Goal: Task Accomplishment & Management: Complete application form

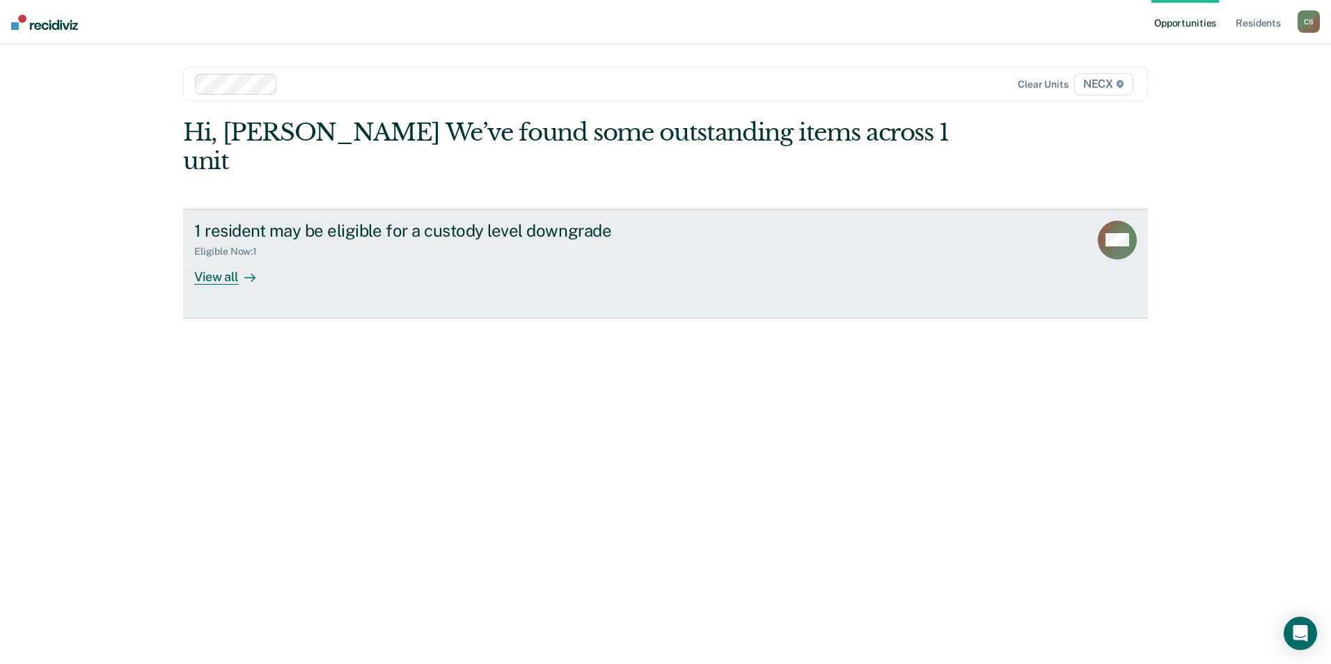
click at [213, 258] on div "View all" at bounding box center [233, 271] width 78 height 27
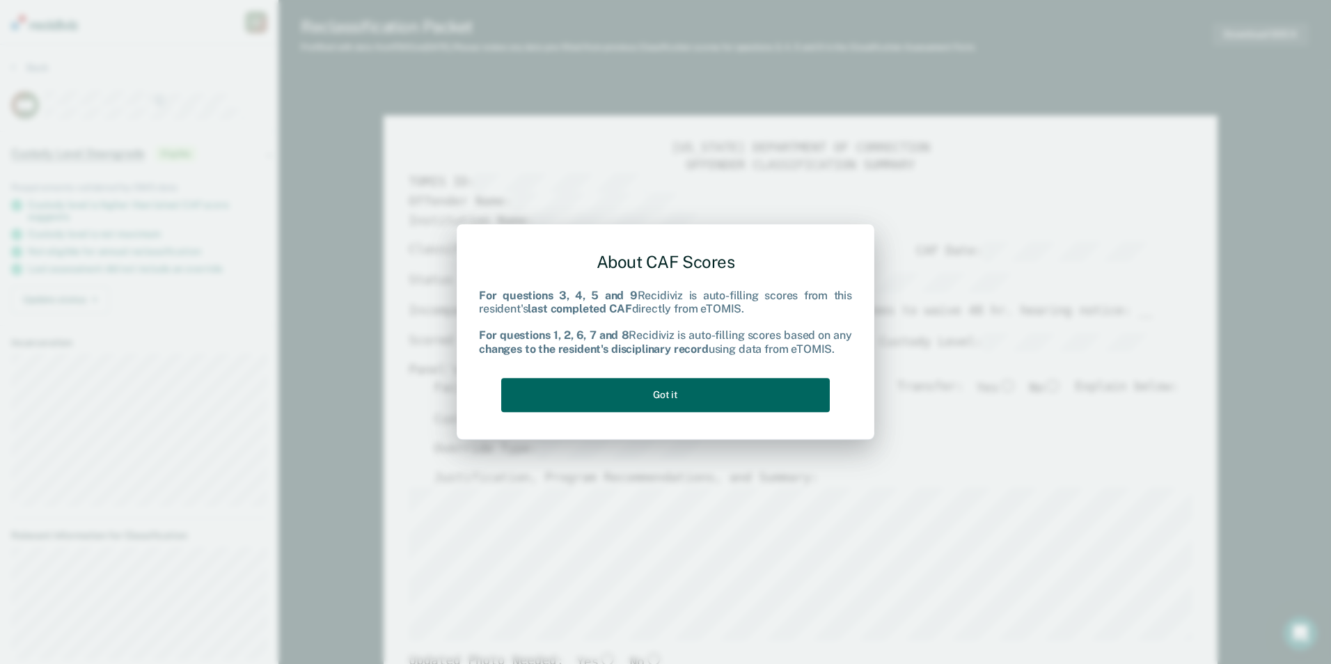
click at [680, 396] on button "Got it" at bounding box center [665, 395] width 329 height 34
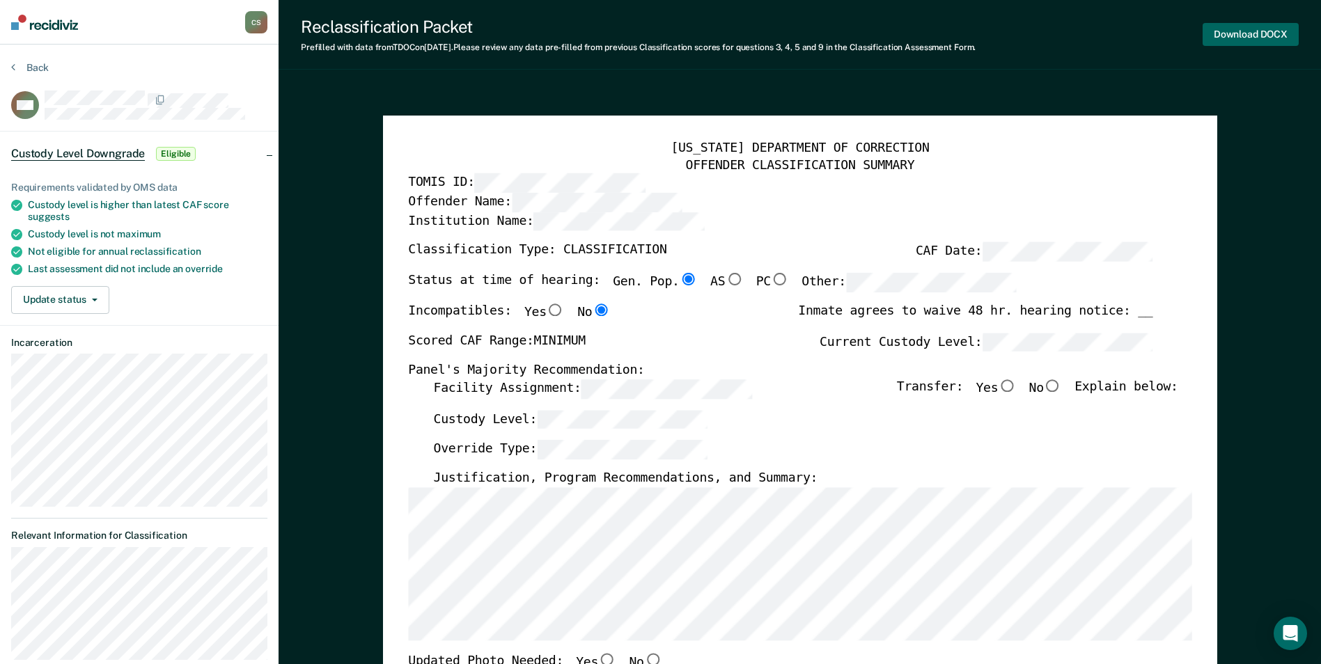
click at [1240, 33] on button "Download DOCX" at bounding box center [1250, 34] width 96 height 23
type textarea "x"
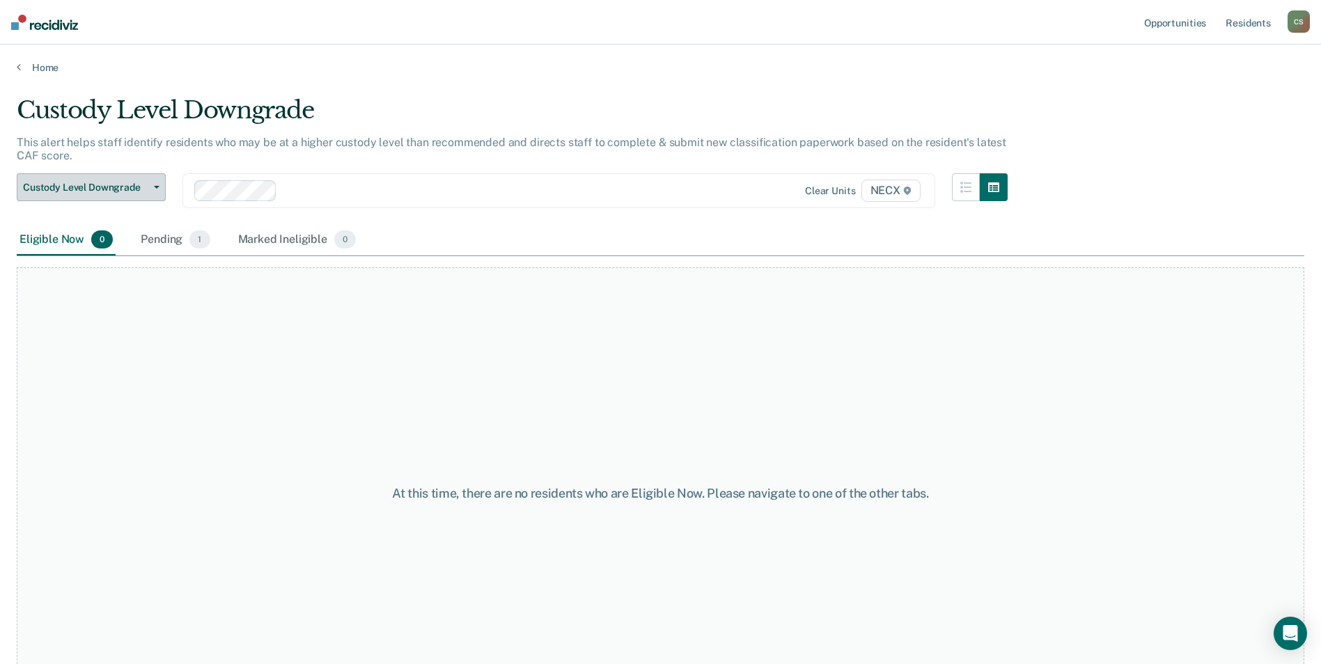
click at [150, 189] on button "Custody Level Downgrade" at bounding box center [91, 187] width 149 height 28
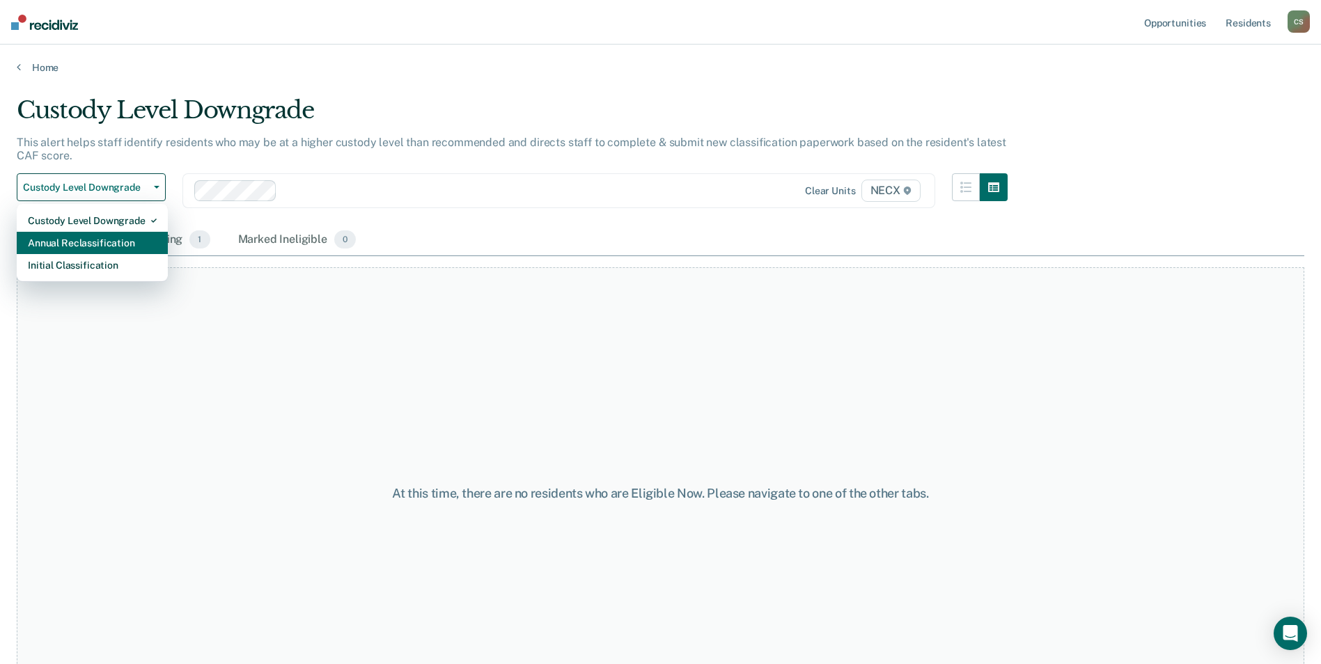
click at [104, 247] on div "Annual Reclassification" at bounding box center [92, 243] width 129 height 22
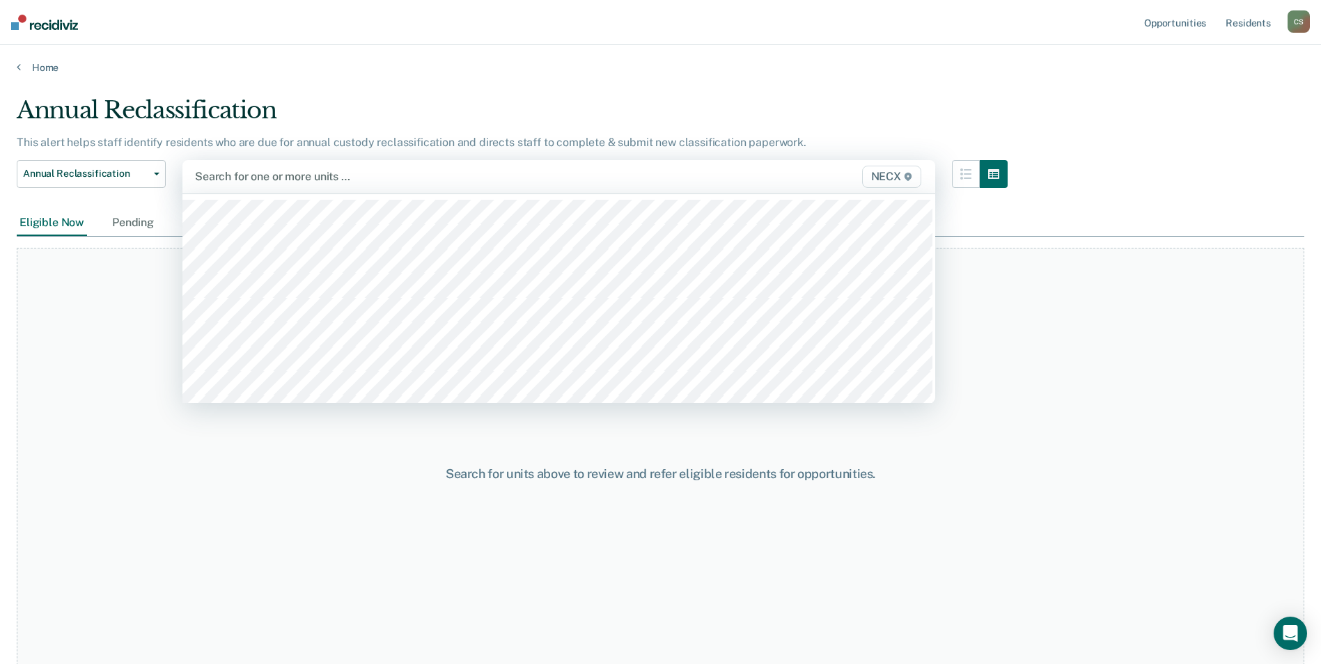
click at [900, 180] on span "NECX" at bounding box center [891, 177] width 59 height 22
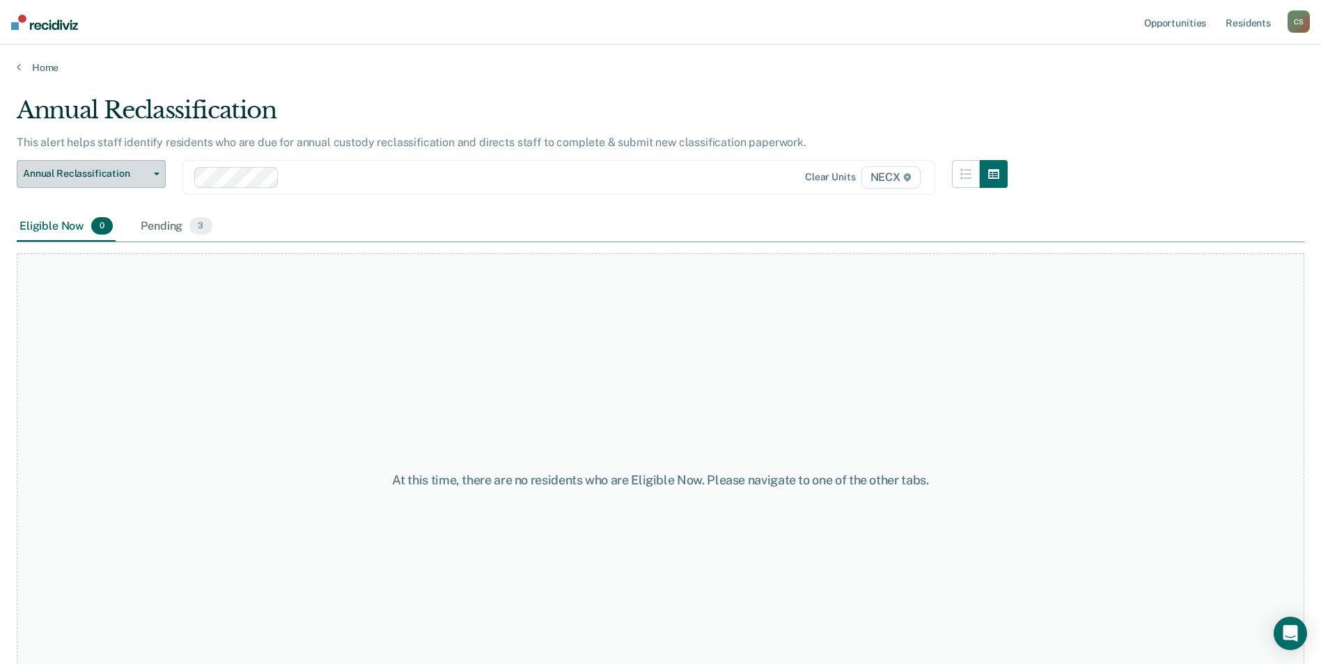
click at [147, 173] on span "Annual Reclassification" at bounding box center [85, 174] width 125 height 12
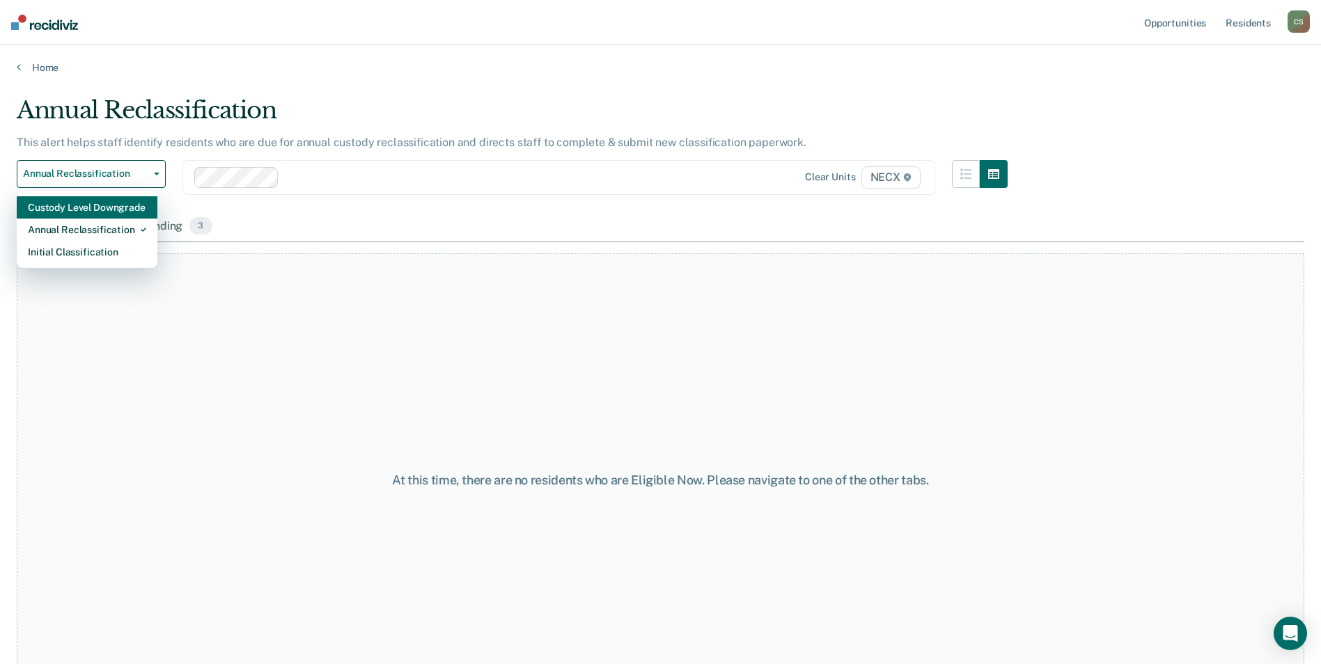
click at [130, 214] on div "Custody Level Downgrade" at bounding box center [87, 207] width 118 height 22
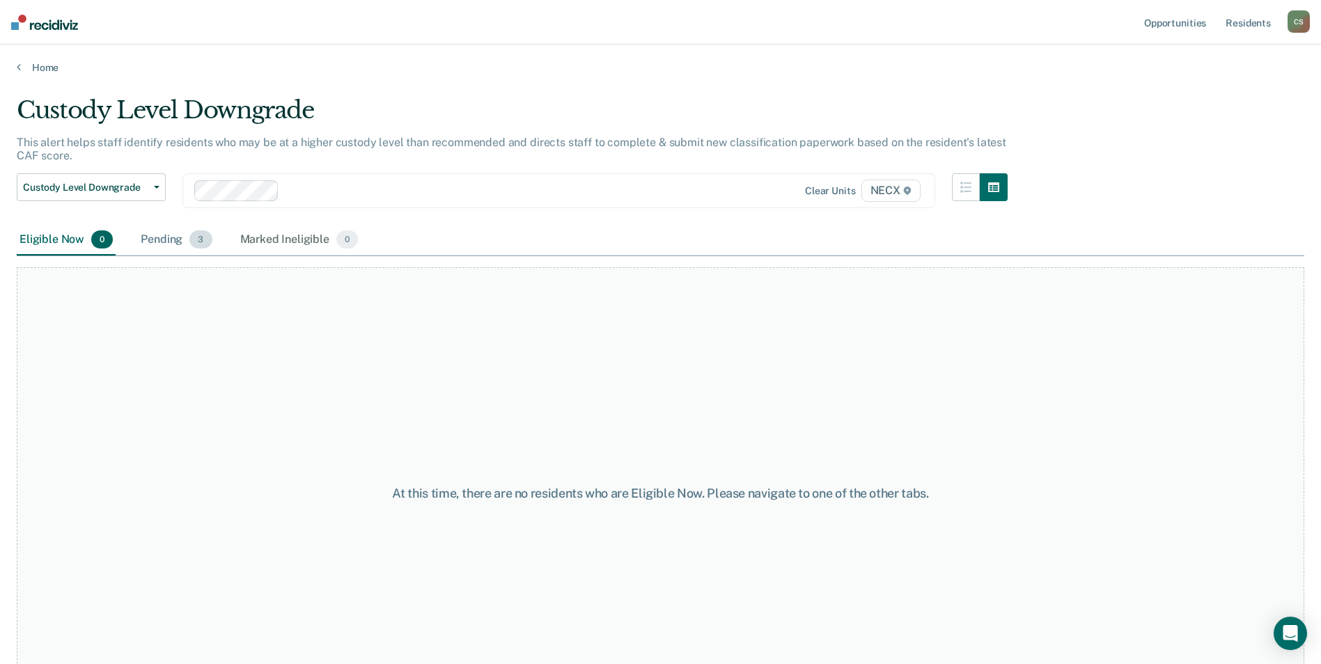
click at [175, 238] on div "Pending 3" at bounding box center [176, 240] width 77 height 31
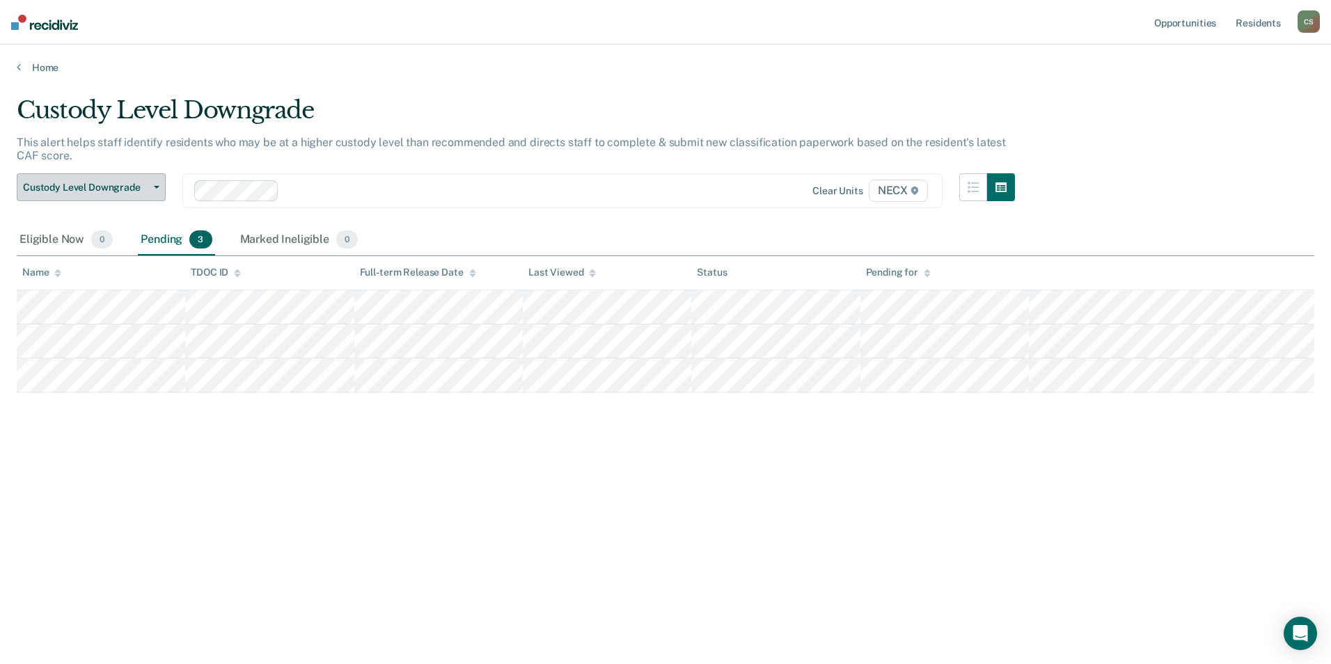
click at [157, 182] on button "Custody Level Downgrade" at bounding box center [91, 187] width 149 height 28
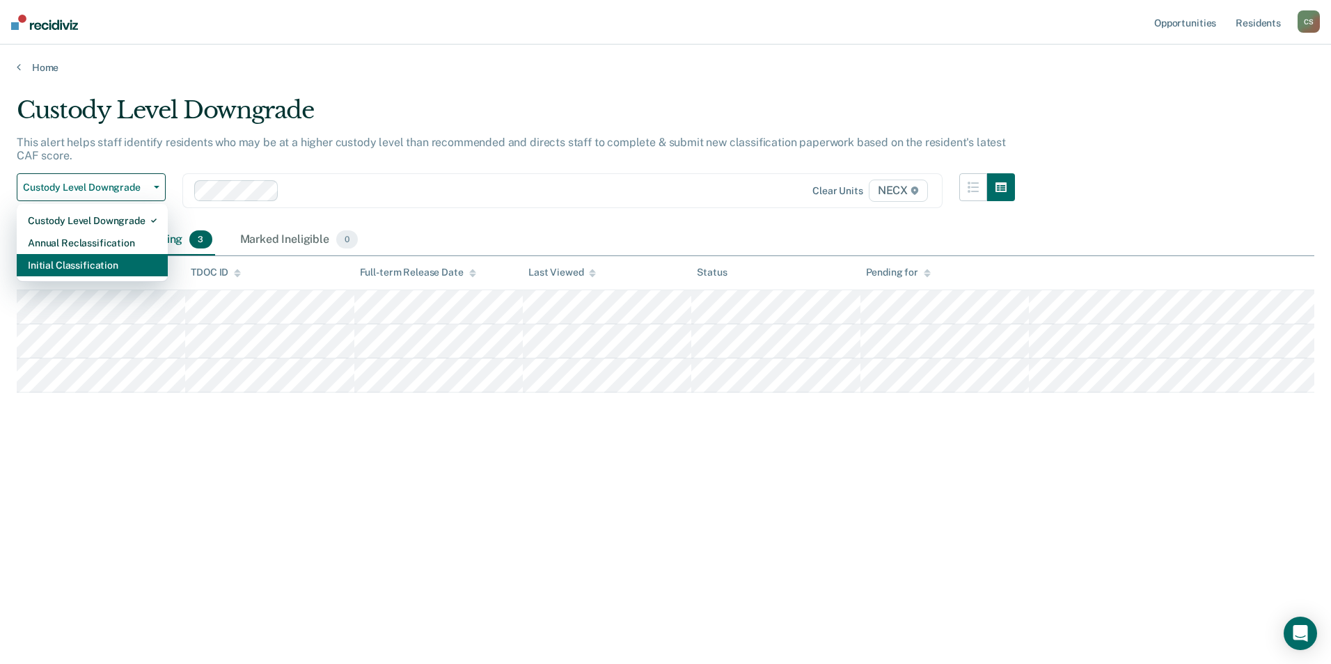
click at [121, 255] on div "Initial Classification" at bounding box center [92, 265] width 129 height 22
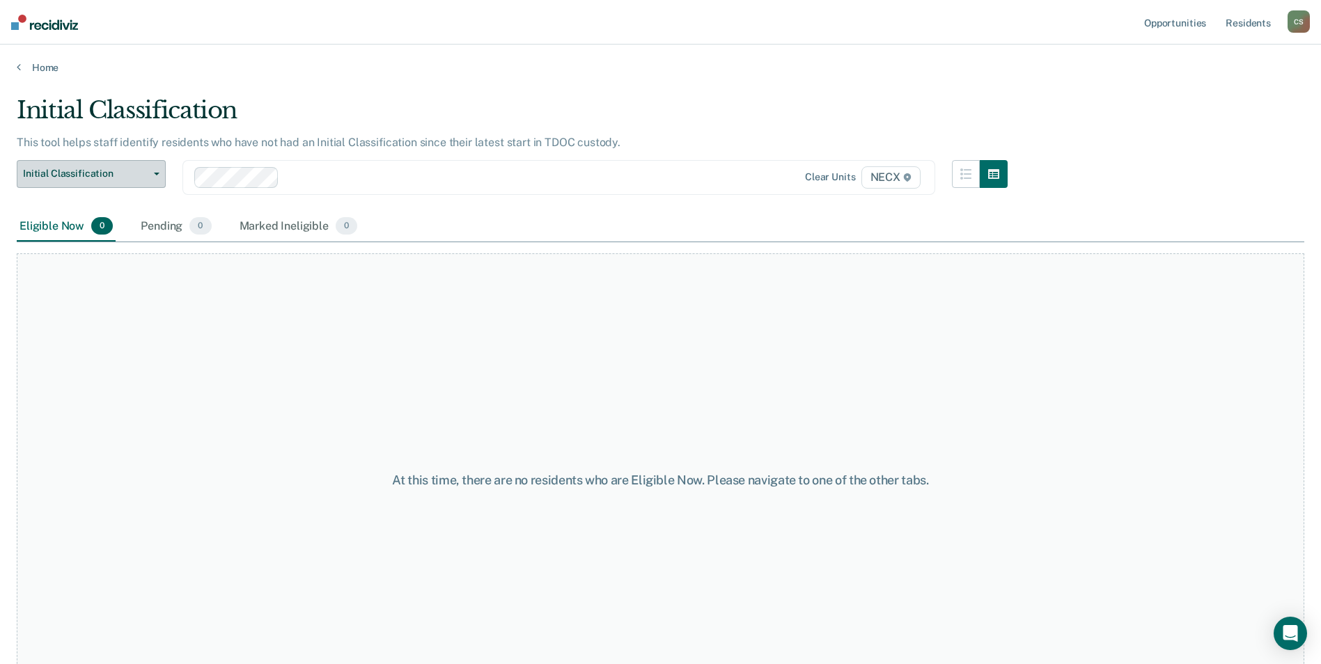
click at [154, 173] on icon "button" at bounding box center [157, 174] width 6 height 3
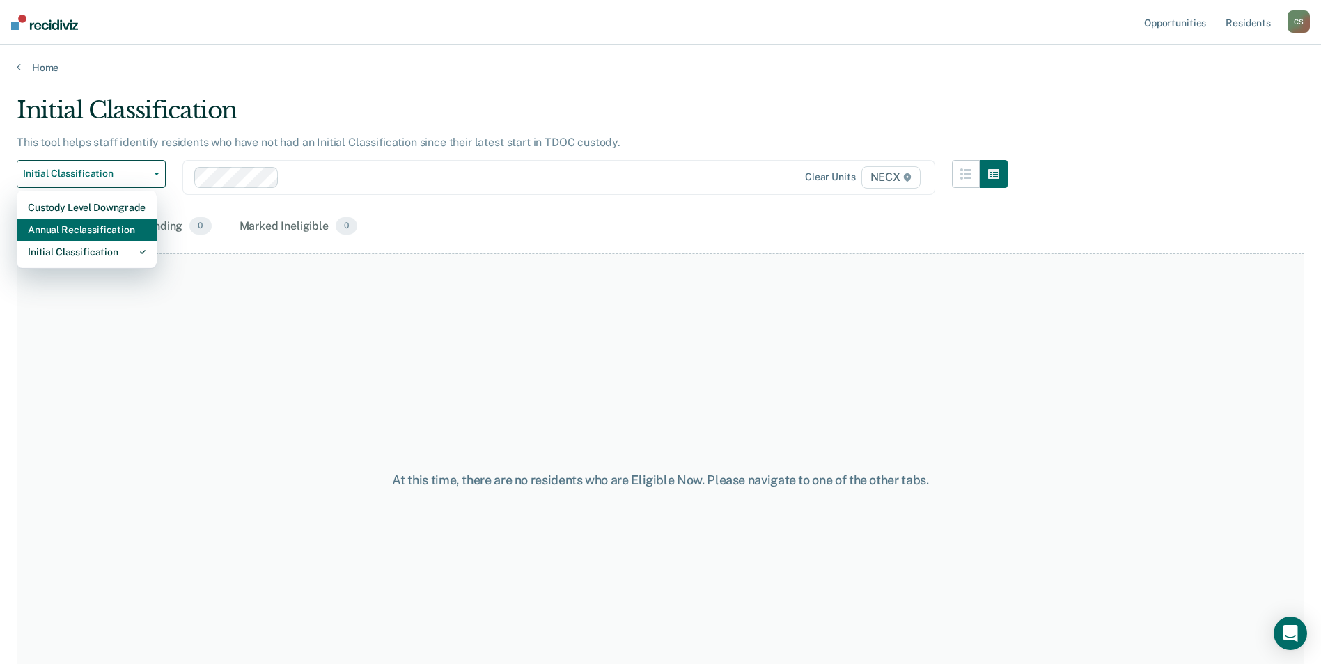
click at [121, 230] on div "Annual Reclassification" at bounding box center [87, 230] width 118 height 22
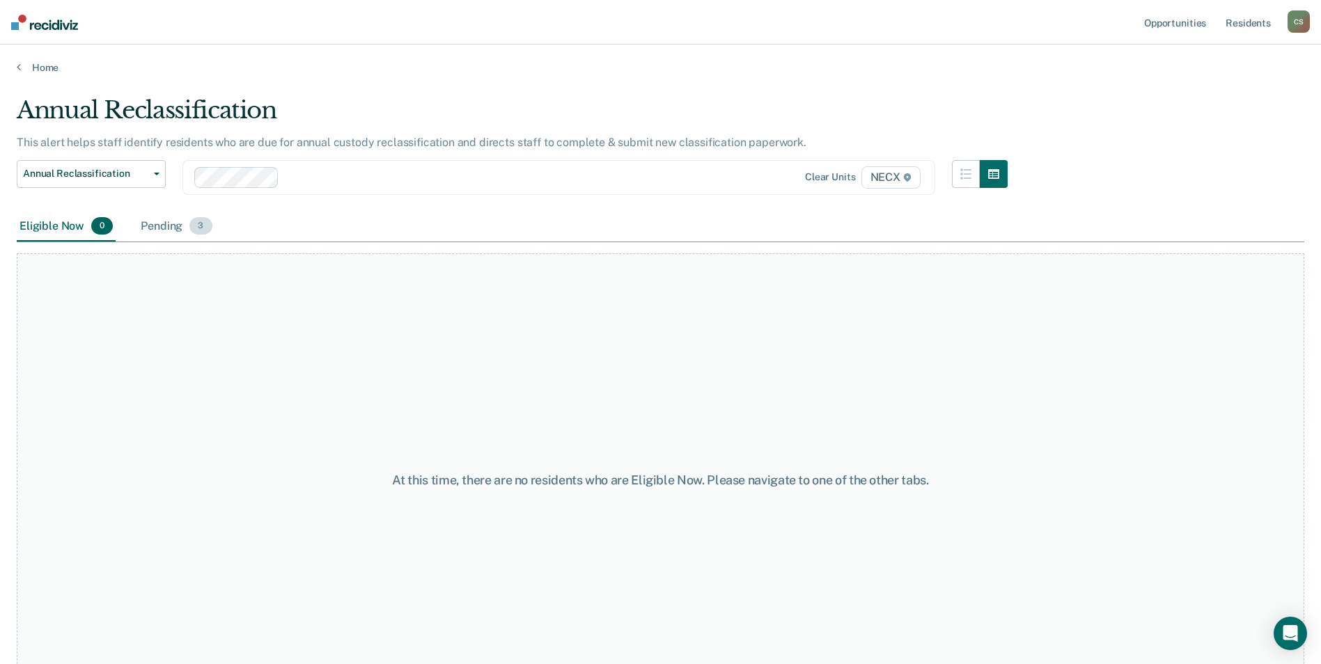
click at [171, 226] on div "Pending 3" at bounding box center [176, 227] width 77 height 31
